Goal: Task Accomplishment & Management: Complete application form

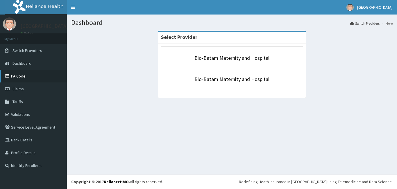
click at [36, 80] on link "PA Code" at bounding box center [33, 76] width 67 height 13
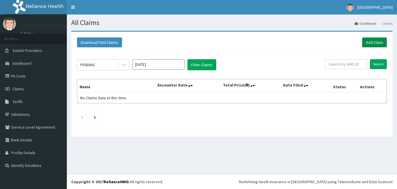
click at [374, 46] on link "Add Claim" at bounding box center [374, 42] width 25 height 10
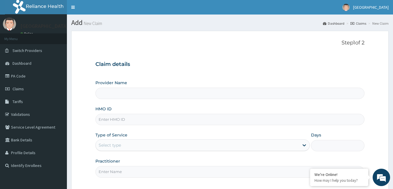
click at [142, 122] on input "HMO ID" at bounding box center [229, 119] width 269 height 11
type input "Bio-Batam Maternity and Hospital"
type input "BTR/11097/B"
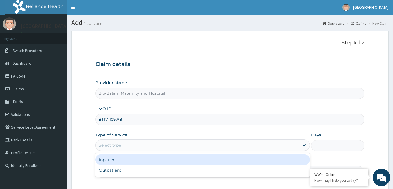
click at [134, 146] on div "Select type" at bounding box center [197, 145] width 203 height 9
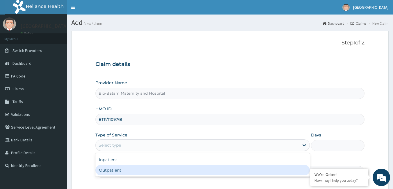
click at [126, 169] on div "Outpatient" at bounding box center [202, 170] width 214 height 10
type input "1"
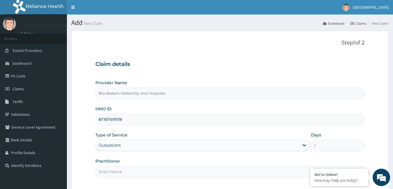
click at [176, 176] on input "Practitioner" at bounding box center [229, 171] width 269 height 11
type input "Dr Agboola Adewale"
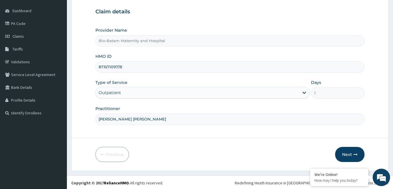
scroll to position [54, 0]
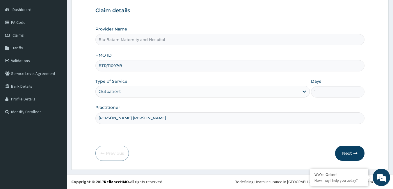
click at [347, 153] on button "Next" at bounding box center [349, 153] width 29 height 15
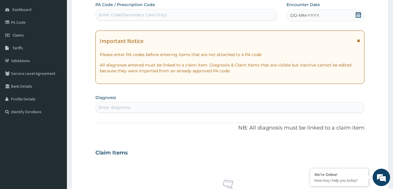
click at [138, 15] on div "Enter Code(Secondary Care Only)" at bounding box center [133, 15] width 68 height 6
paste input "PA/7A5C96"
type input "PA/7A5C96"
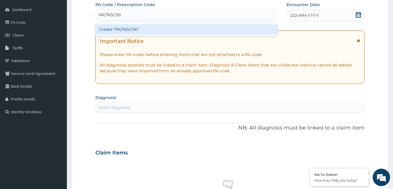
click at [144, 31] on div "Create "PA/7A5C96"" at bounding box center [186, 29] width 182 height 10
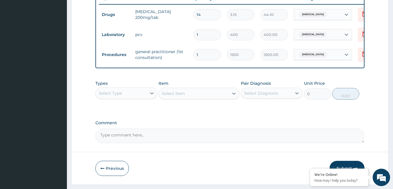
scroll to position [228, 0]
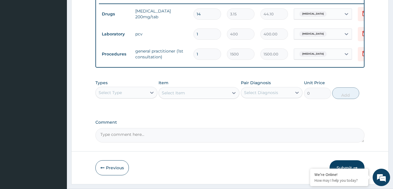
click at [203, 134] on textarea "Comment" at bounding box center [229, 135] width 269 height 15
type textarea "Kindly work / upgrade the tarrif, this amount are rediculous."
click at [337, 165] on button "Submit" at bounding box center [346, 167] width 35 height 15
